Goal: Task Accomplishment & Management: Manage account settings

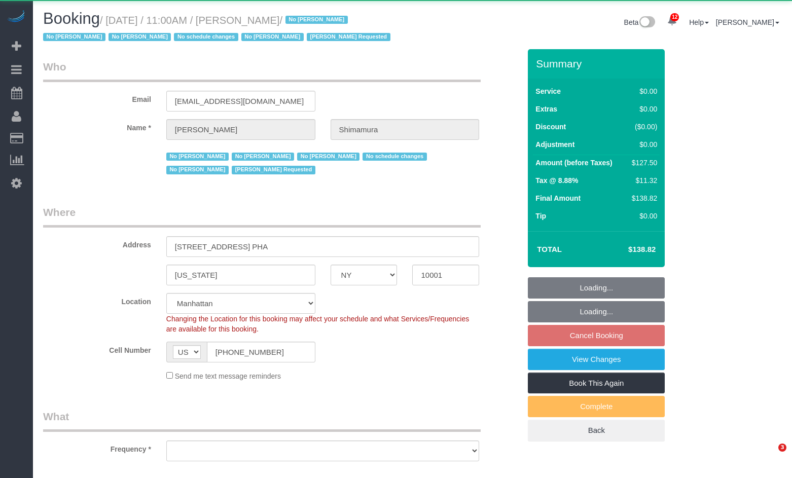
select select "NY"
select select "object:903"
select select "spot4"
select select "number:89"
select select "number:90"
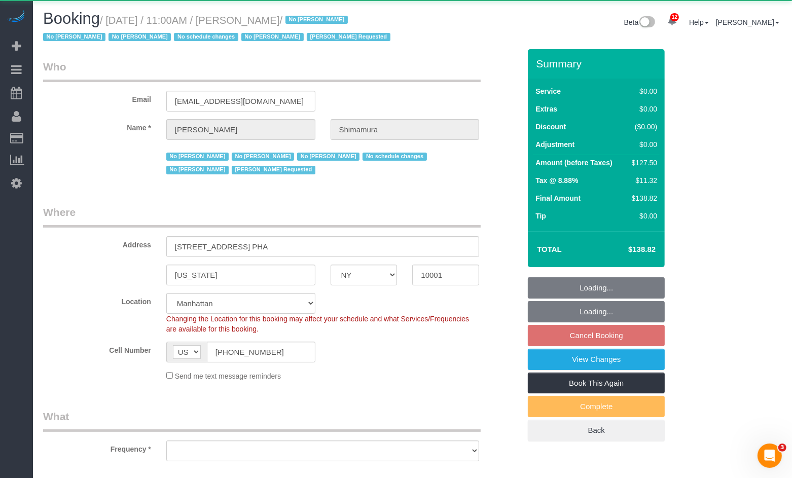
select select "number:15"
select select "number:5"
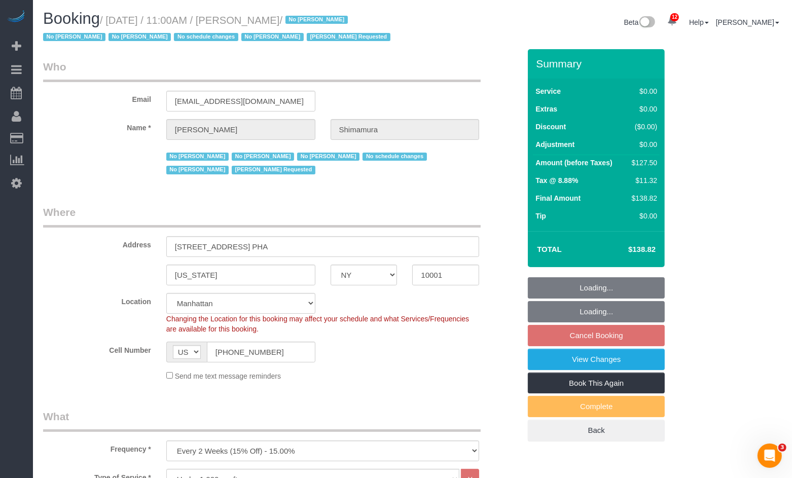
select select "string:stripe-pm_1ReEIv4VGloSiKo7cgmGyiSI"
